Goal: Information Seeking & Learning: Learn about a topic

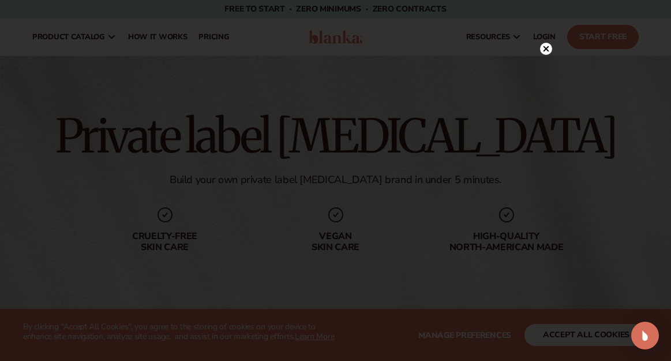
click at [546, 46] on circle at bounding box center [546, 49] width 12 height 12
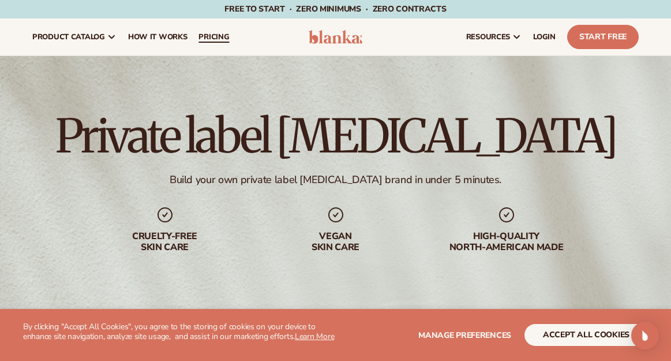
click at [207, 39] on span "pricing" at bounding box center [213, 36] width 31 height 9
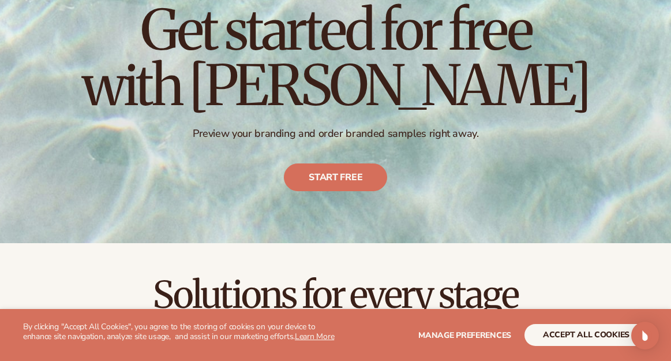
scroll to position [173, 0]
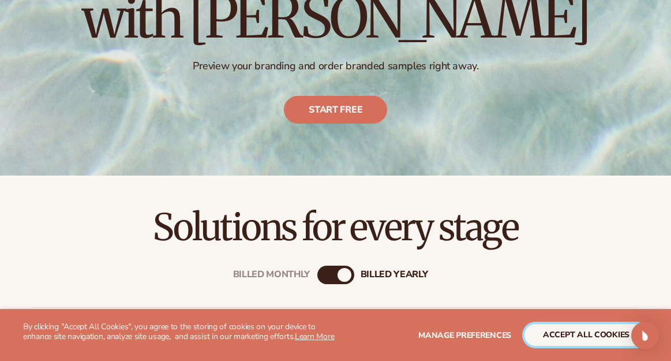
click at [579, 331] on button "accept all cookies" at bounding box center [585, 335] width 123 height 22
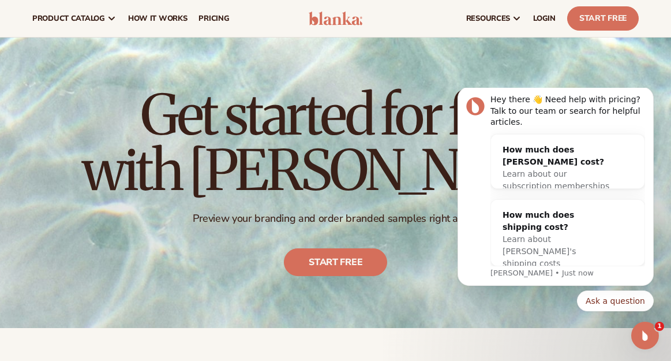
scroll to position [0, 0]
